Goal: Task Accomplishment & Management: Manage account settings

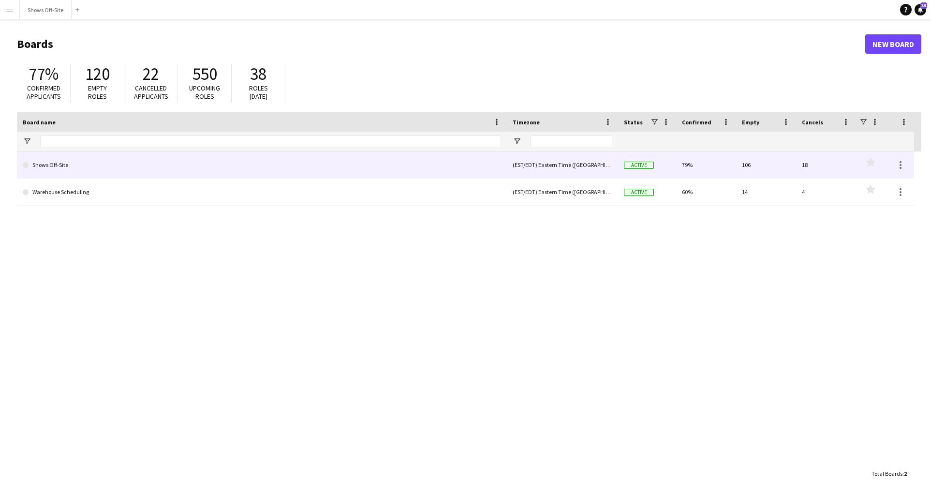
click at [90, 161] on link "Shows Off-Site" at bounding box center [262, 164] width 478 height 27
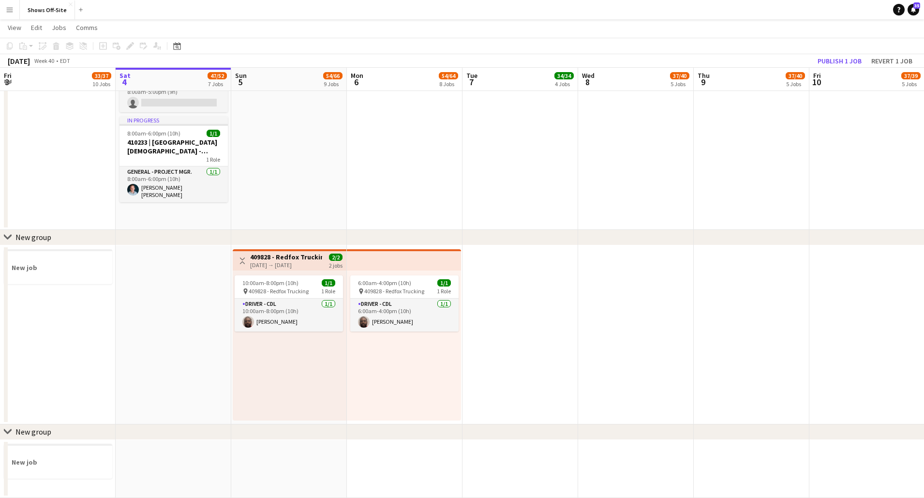
scroll to position [1045, 0]
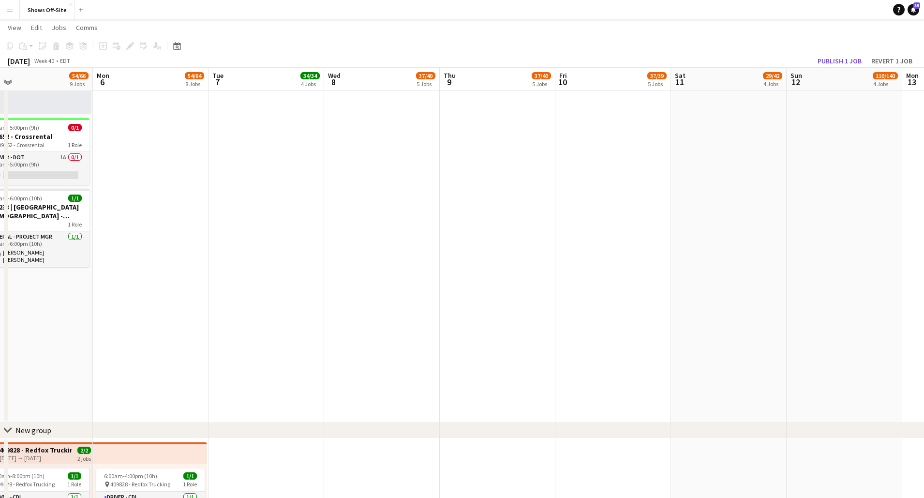
drag, startPoint x: 692, startPoint y: 384, endPoint x: 494, endPoint y: 362, distance: 199.5
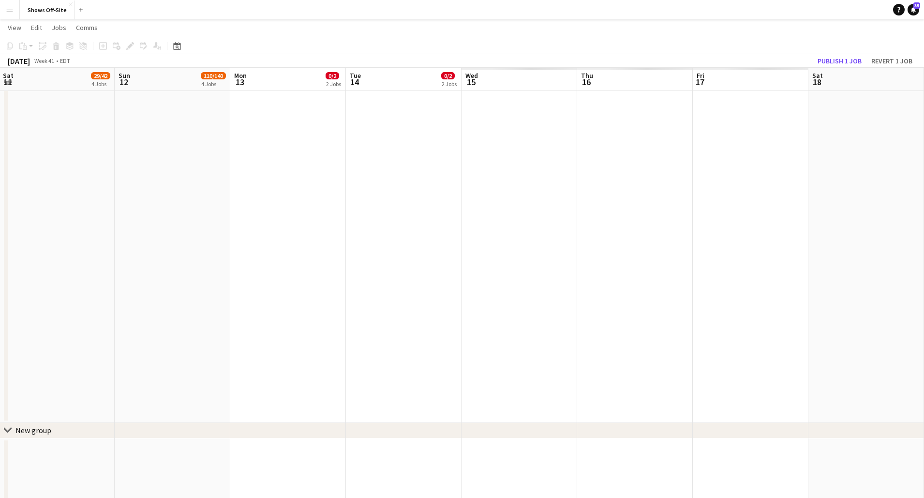
drag, startPoint x: 663, startPoint y: 340, endPoint x: 464, endPoint y: 318, distance: 200.5
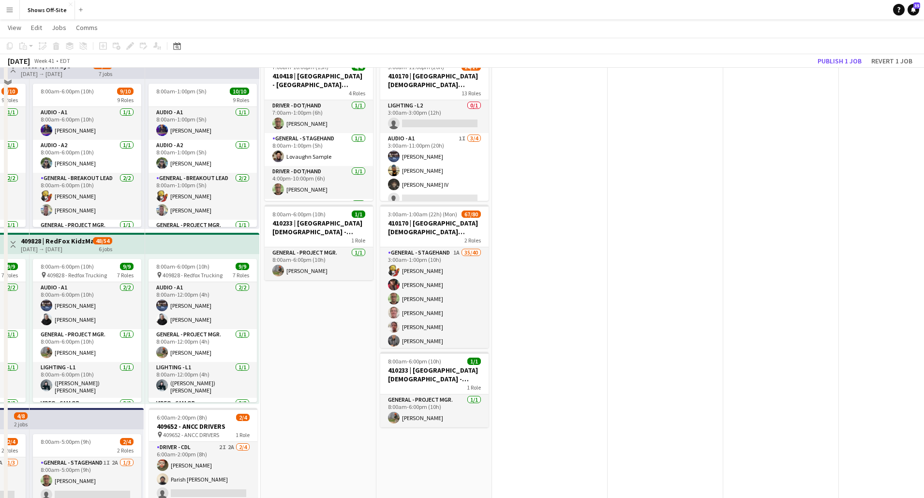
scroll to position [368, 0]
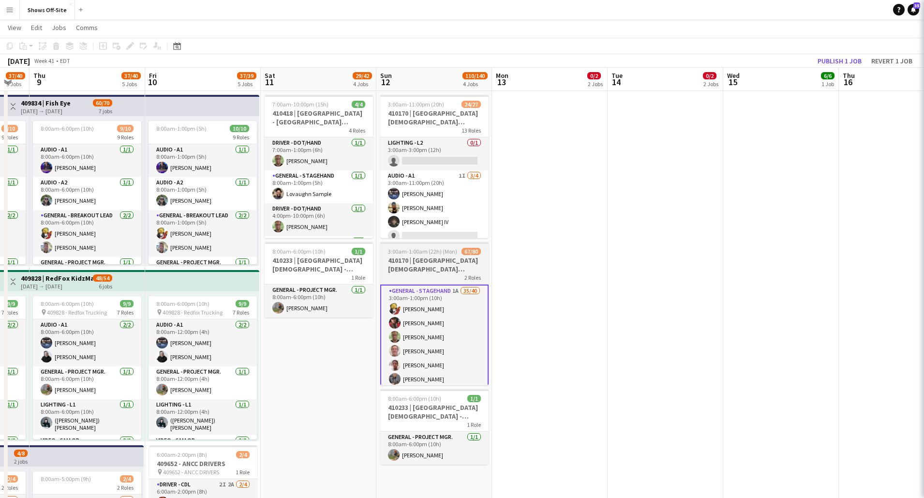
click at [420, 260] on h3 "410170 | [GEOGRAPHIC_DATA][DEMOGRAPHIC_DATA] ACCESS 2025" at bounding box center [434, 264] width 108 height 17
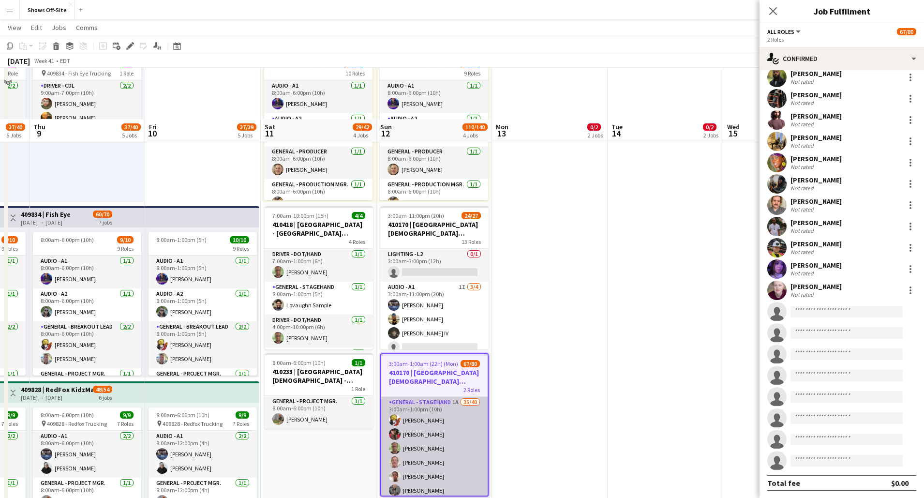
scroll to position [223, 0]
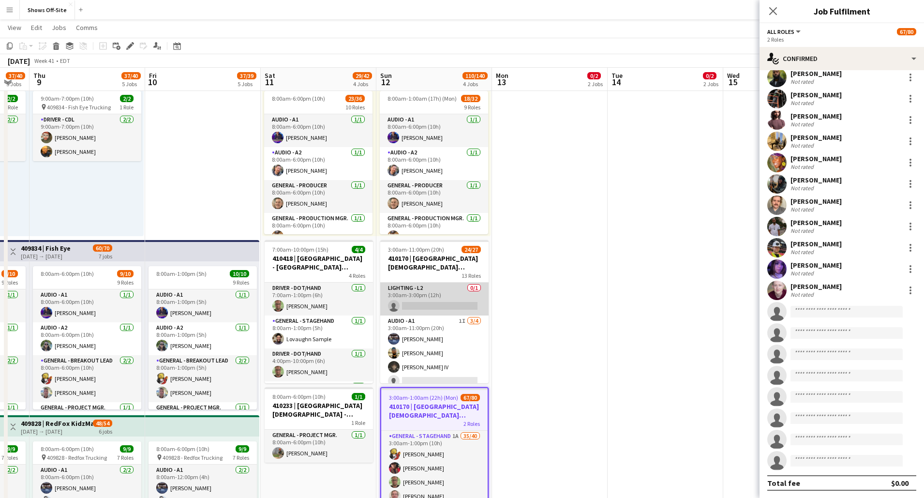
drag, startPoint x: 432, startPoint y: 334, endPoint x: 429, endPoint y: 287, distance: 47.5
click at [432, 335] on app-card-role "Audio - A1 1I [DATE] 3:00am-11:00pm (20h) [PERSON_NAME] [PERSON_NAME] [PERSON_N…" at bounding box center [434, 352] width 108 height 75
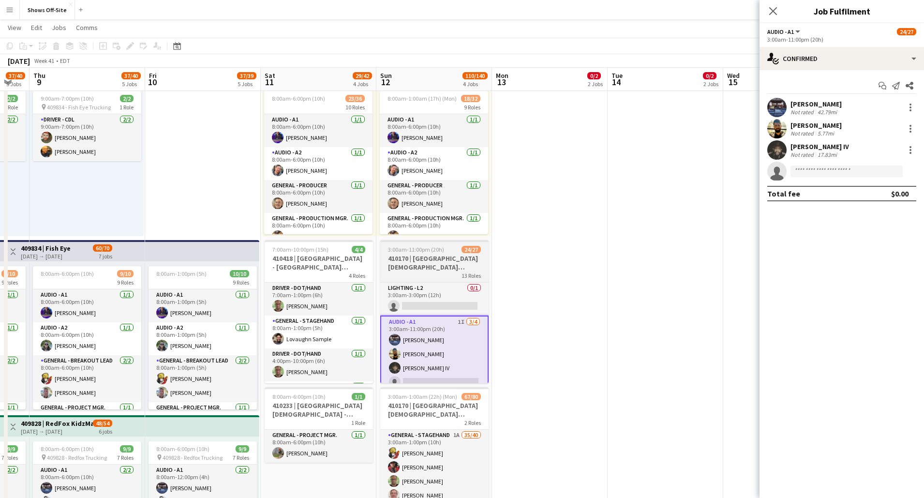
click at [430, 267] on h3 "410170 | [GEOGRAPHIC_DATA][DEMOGRAPHIC_DATA] ACCESS 2025" at bounding box center [434, 262] width 108 height 17
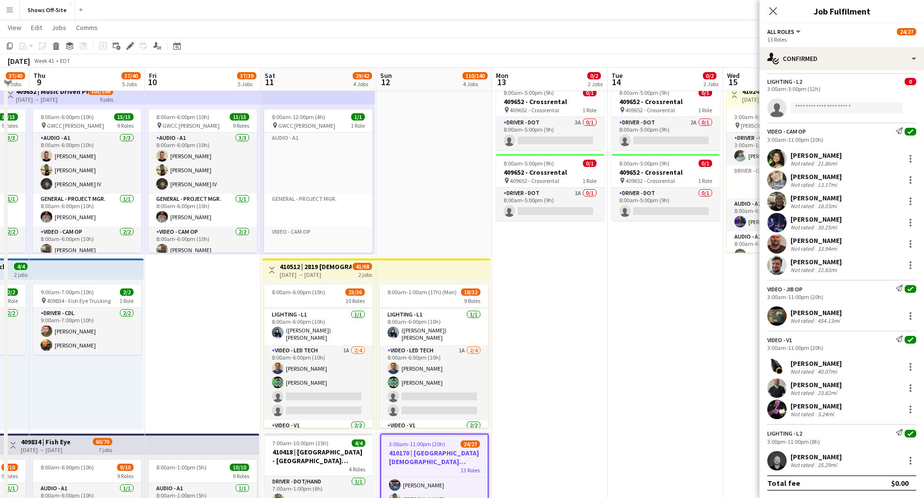
scroll to position [0, 0]
